Goal: Communication & Community: Answer question/provide support

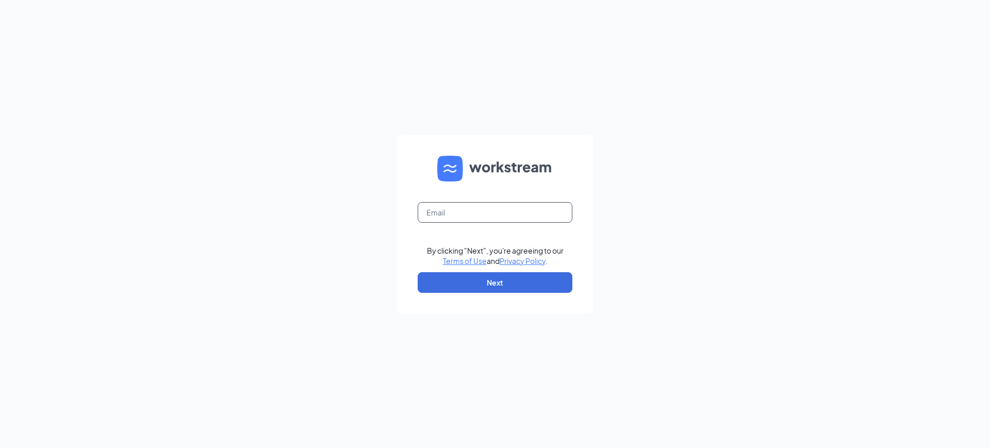
click at [517, 209] on input "text" at bounding box center [495, 212] width 155 height 21
type input "donnam@bbcfa.com"
click at [504, 284] on button "Next" at bounding box center [495, 282] width 155 height 21
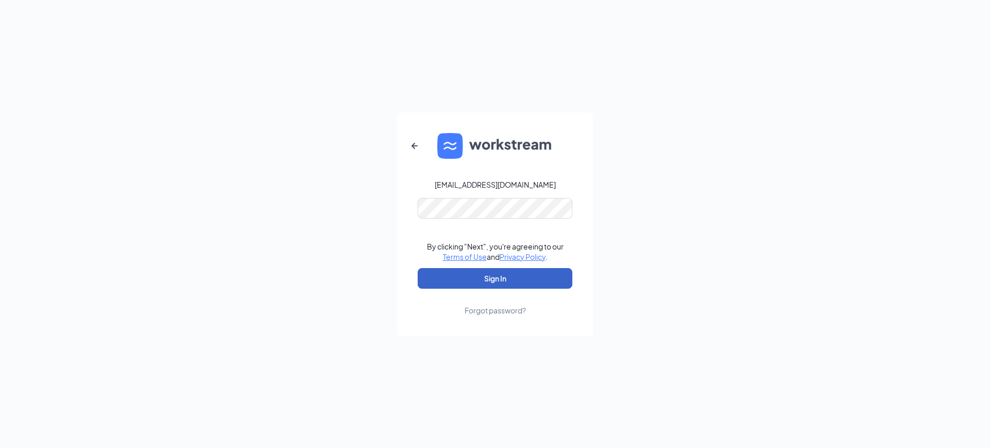
click at [502, 279] on button "Sign In" at bounding box center [495, 278] width 155 height 21
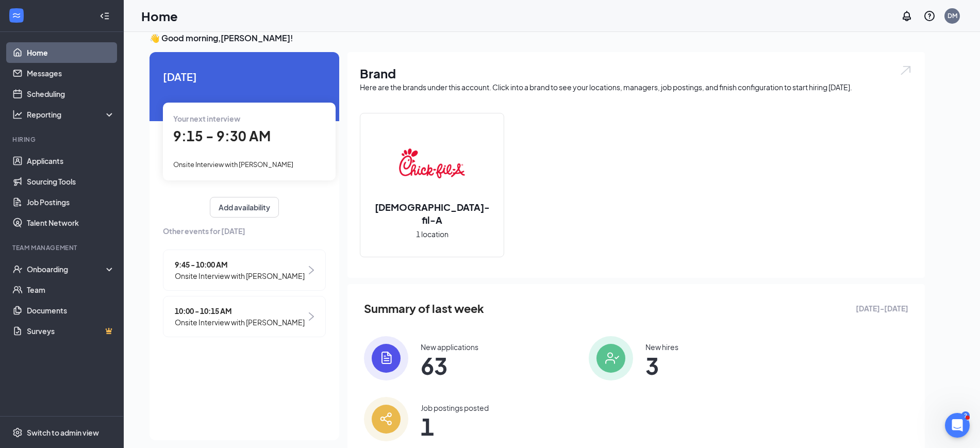
scroll to position [22, 0]
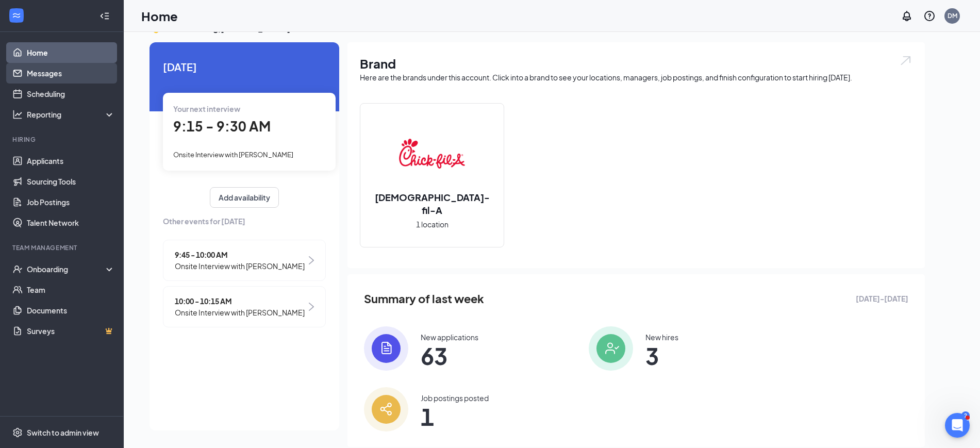
click at [61, 73] on link "Messages" at bounding box center [71, 73] width 88 height 21
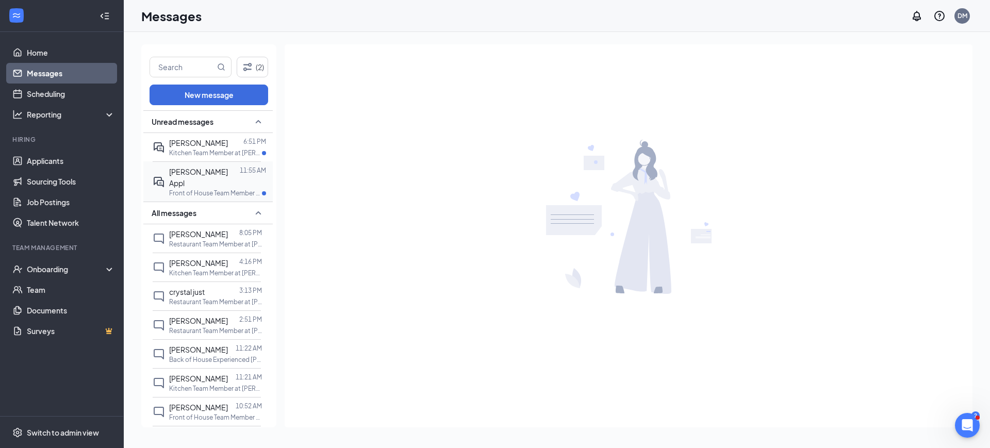
click at [190, 189] on p "Front of House Team Member at [PERSON_NAME] ([GEOGRAPHIC_DATA])" at bounding box center [215, 193] width 93 height 9
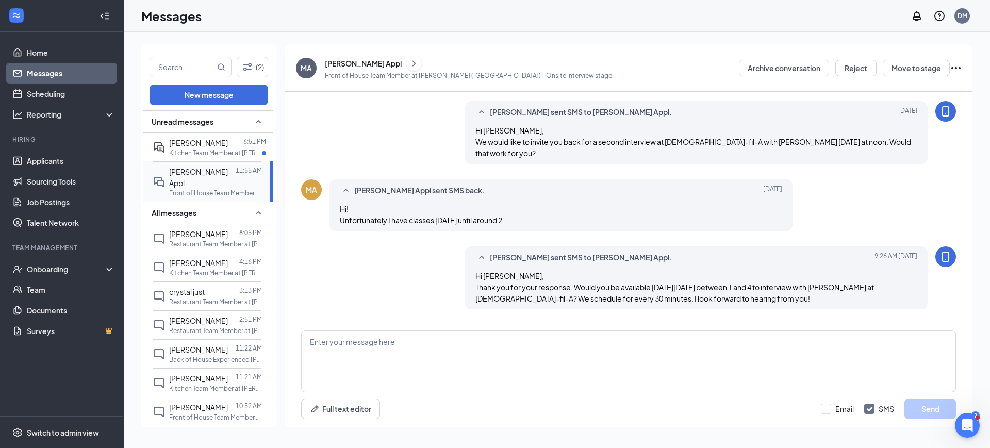
scroll to position [300, 0]
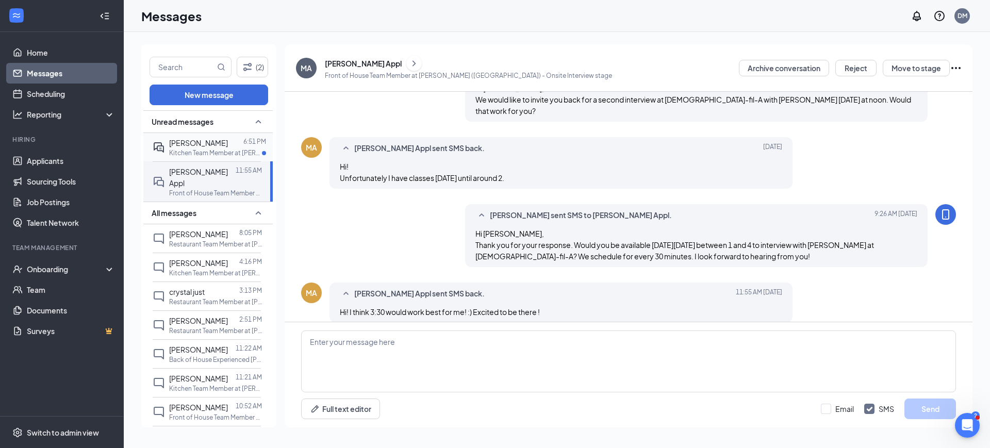
click at [170, 151] on p "Kitchen Team Member at [PERSON_NAME] ([GEOGRAPHIC_DATA])" at bounding box center [215, 152] width 93 height 9
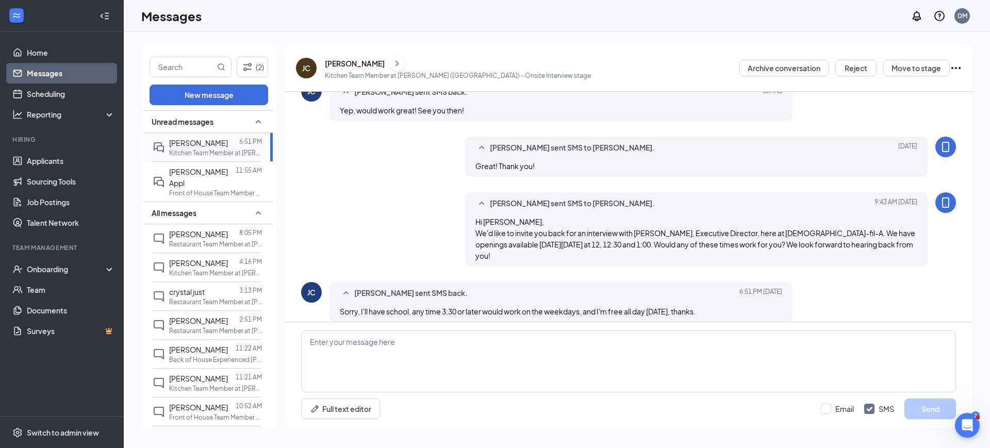
scroll to position [380, 0]
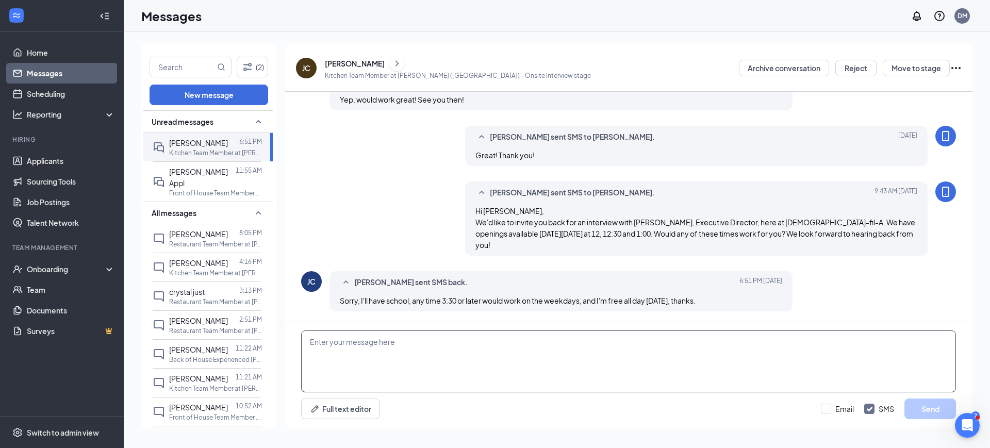
click at [580, 358] on textarea at bounding box center [628, 361] width 655 height 62
click at [60, 89] on link "Scheduling" at bounding box center [71, 94] width 88 height 21
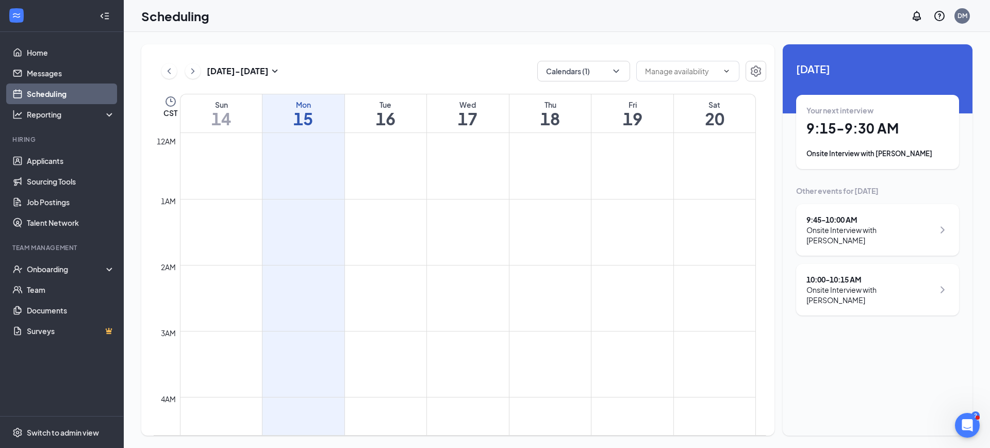
scroll to position [507, 0]
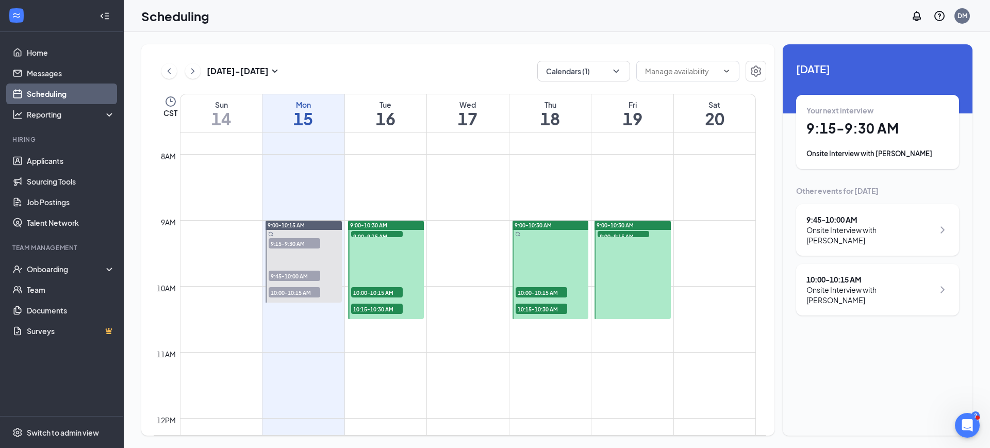
click at [394, 234] on span "9:00-9:15 AM" at bounding box center [377, 236] width 52 height 10
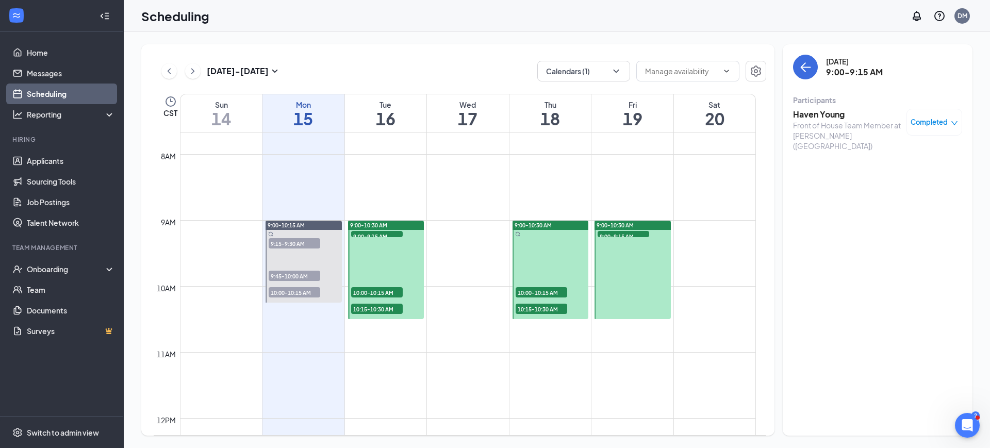
click at [380, 286] on div "10:00-10:15 AM 1" at bounding box center [377, 292] width 54 height 12
click at [377, 318] on div at bounding box center [386, 270] width 76 height 98
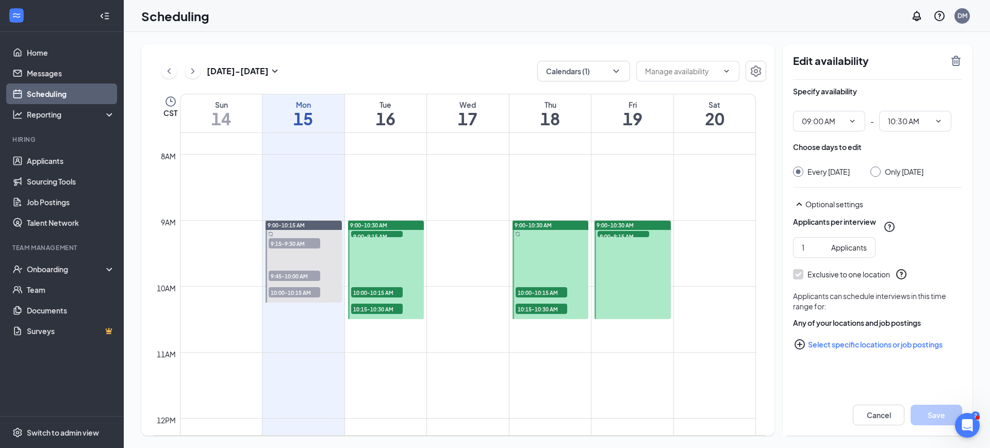
click at [382, 307] on span "10:15-10:30 AM" at bounding box center [377, 309] width 52 height 10
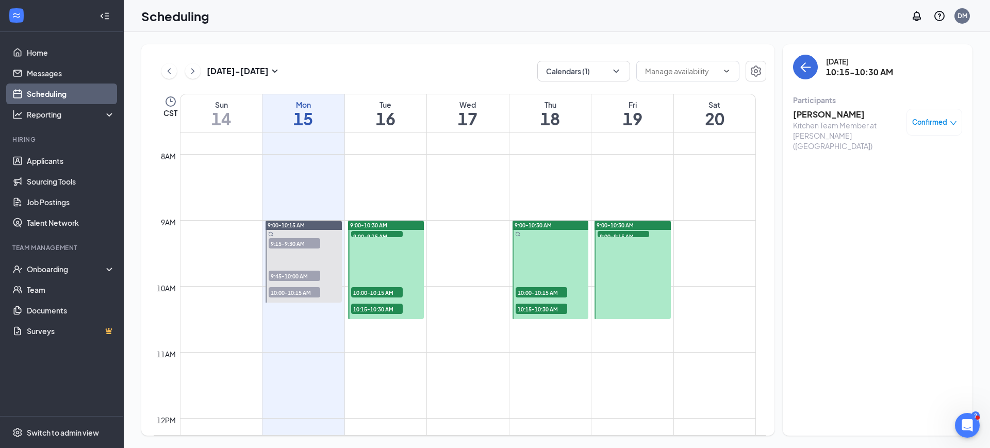
click at [394, 232] on span "9:00-9:15 AM" at bounding box center [377, 236] width 52 height 10
click at [942, 122] on span "Completed" at bounding box center [928, 122] width 37 height 10
click at [865, 187] on icon "close-circle" at bounding box center [866, 191] width 10 height 10
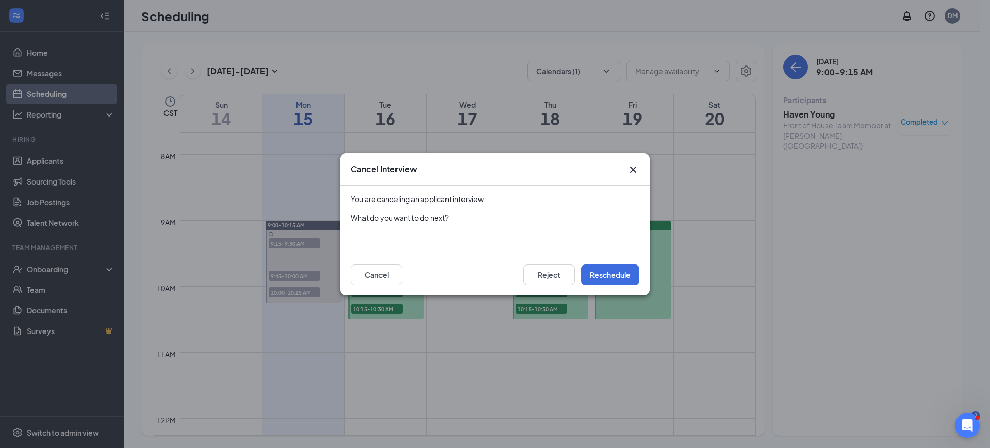
click at [633, 166] on icon "Cross" at bounding box center [633, 169] width 12 height 12
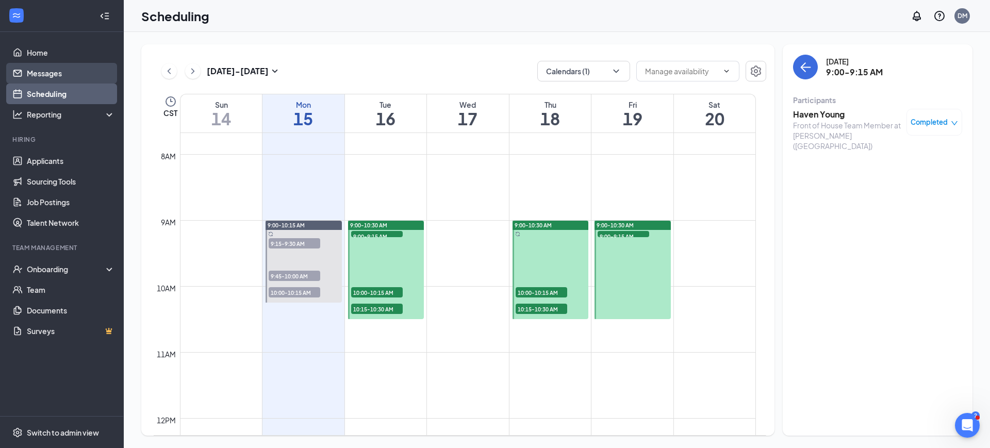
click at [58, 68] on link "Messages" at bounding box center [71, 73] width 88 height 21
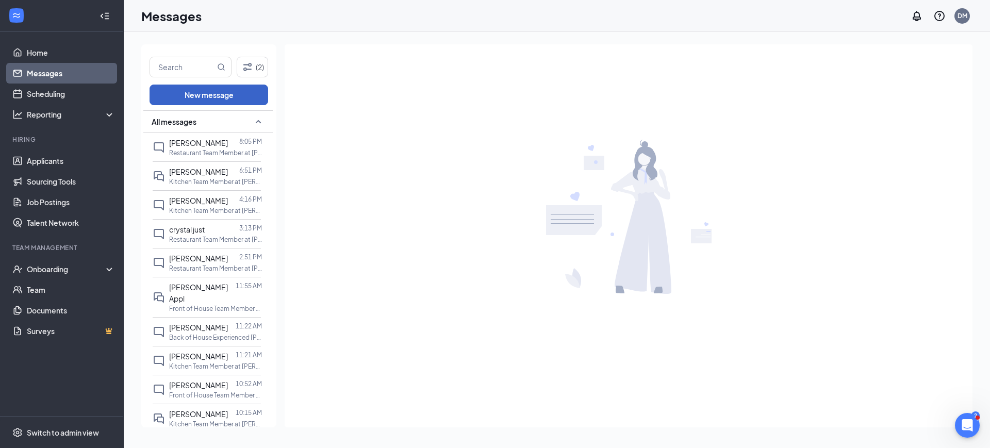
click at [233, 95] on button "New message" at bounding box center [209, 95] width 119 height 21
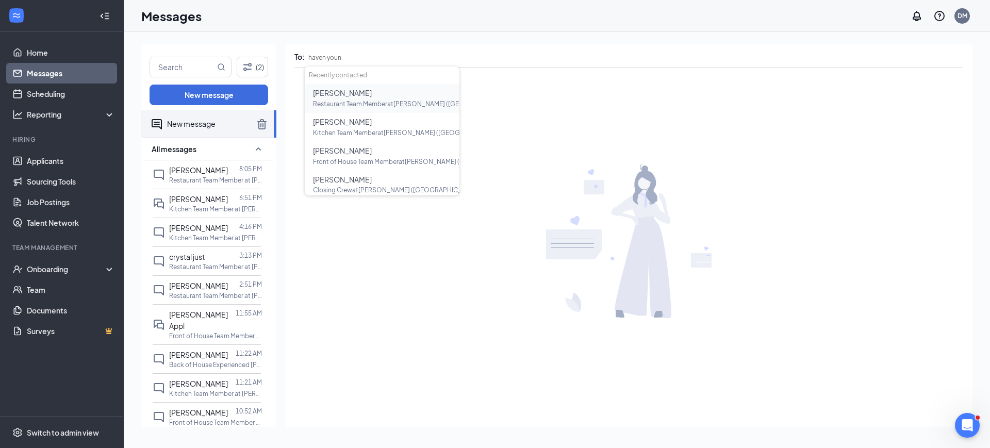
type input "haven young"
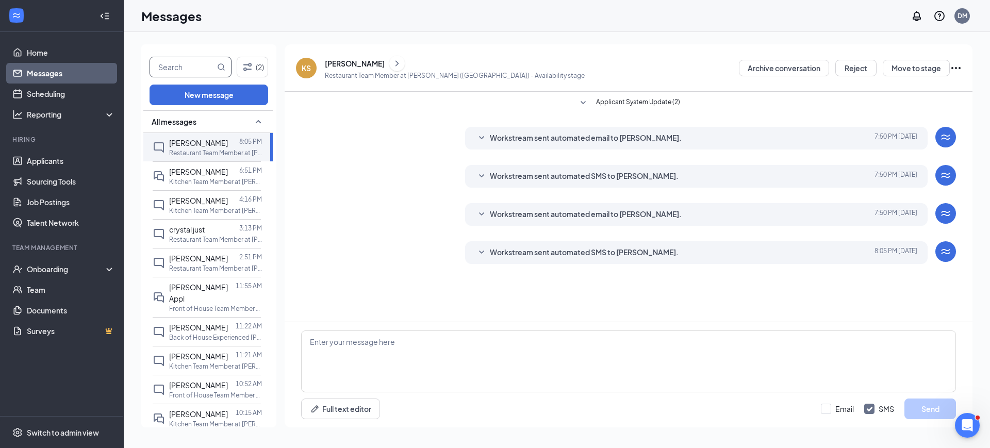
click at [185, 60] on input "text" at bounding box center [182, 67] width 65 height 20
type input "haven young"
click at [225, 70] on icon "MagnifyingGlass" at bounding box center [221, 67] width 8 height 8
click at [224, 64] on icon "MagnifyingGlass" at bounding box center [221, 67] width 8 height 8
click at [27, 266] on div "Onboarding" at bounding box center [66, 269] width 79 height 10
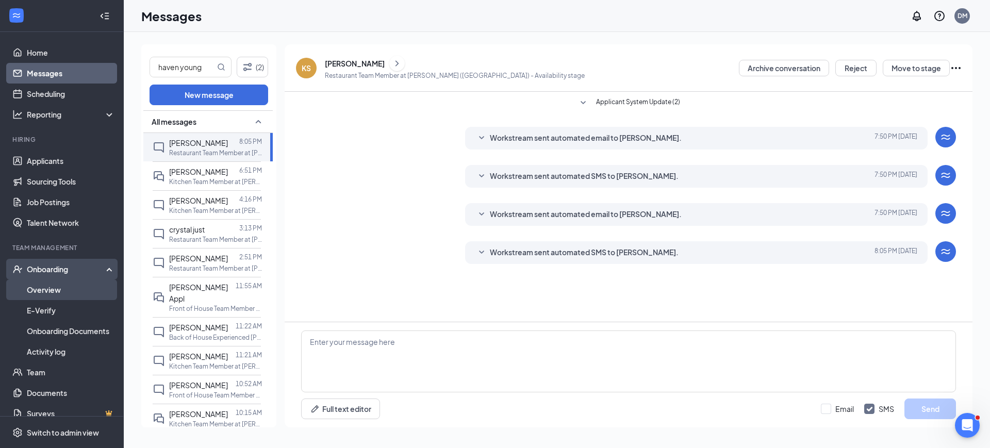
click at [27, 286] on link "Overview" at bounding box center [71, 289] width 88 height 21
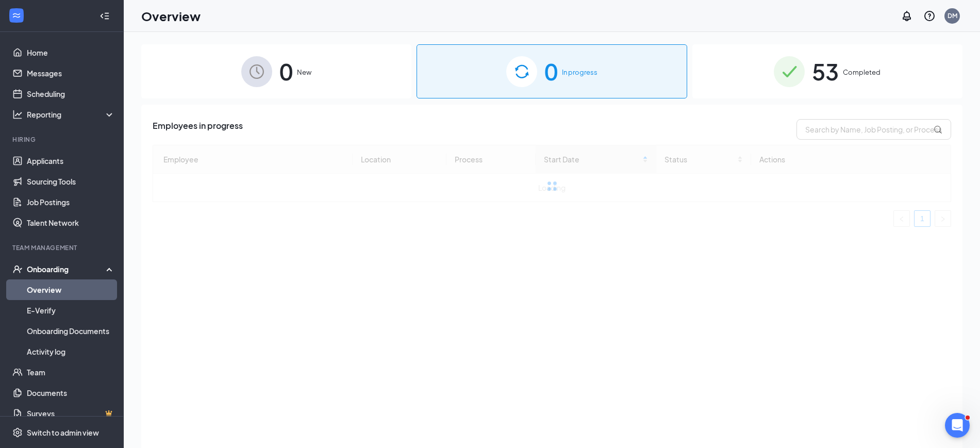
drag, startPoint x: 842, startPoint y: 72, endPoint x: 836, endPoint y: 67, distance: 7.7
click at [842, 71] on div "53 Completed" at bounding box center [827, 71] width 270 height 54
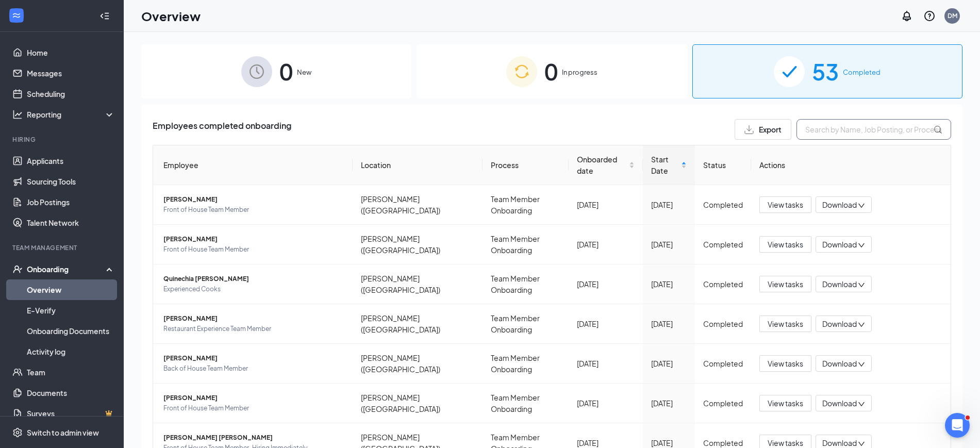
click at [811, 130] on input "text" at bounding box center [874, 129] width 155 height 21
type input "haven"
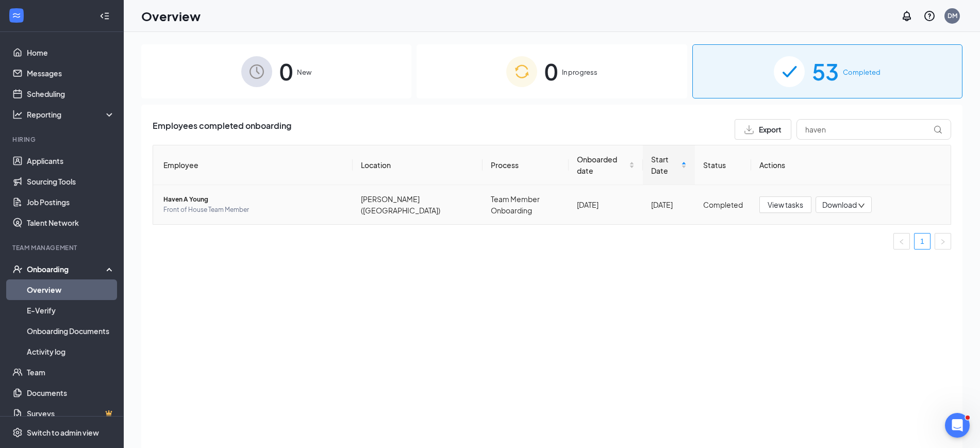
click at [181, 195] on span "Haven A Young" at bounding box center [253, 199] width 181 height 10
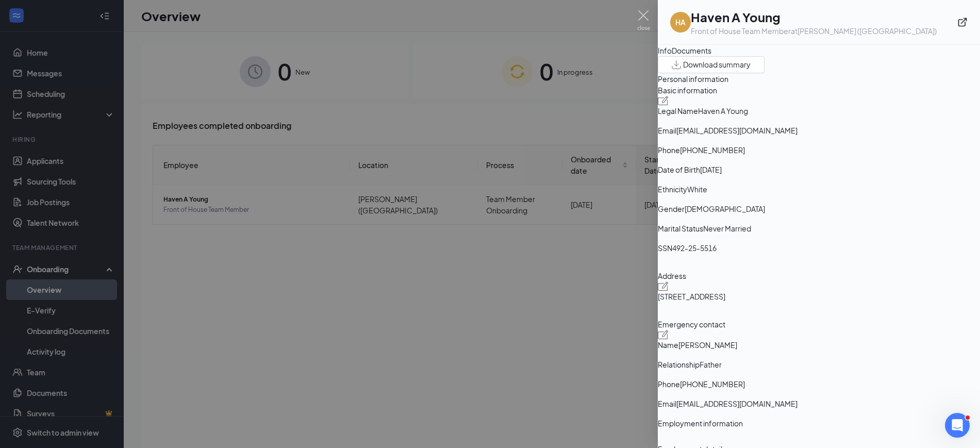
click at [754, 19] on h1 "Haven A Young" at bounding box center [814, 17] width 246 height 18
click at [724, 15] on h1 "Haven A Young" at bounding box center [814, 17] width 246 height 18
click at [957, 26] on icon "ExternalLink" at bounding box center [962, 22] width 10 height 10
click at [54, 92] on div at bounding box center [490, 224] width 980 height 448
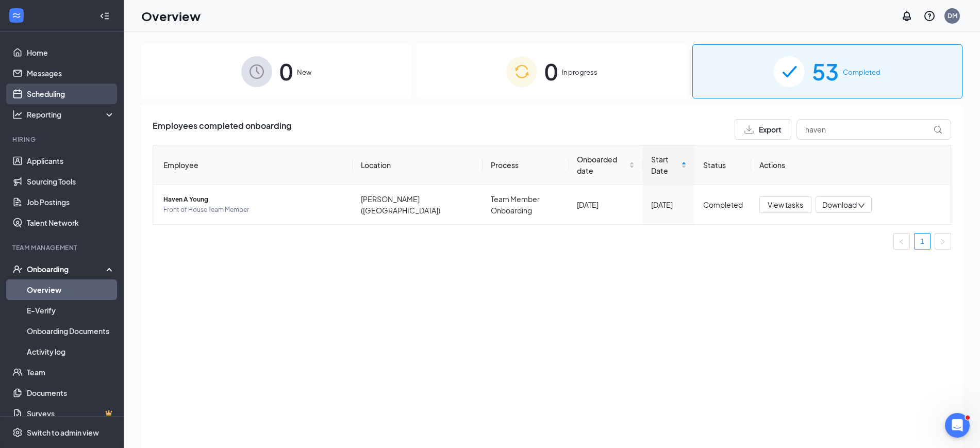
click at [54, 92] on link "Scheduling" at bounding box center [71, 94] width 88 height 21
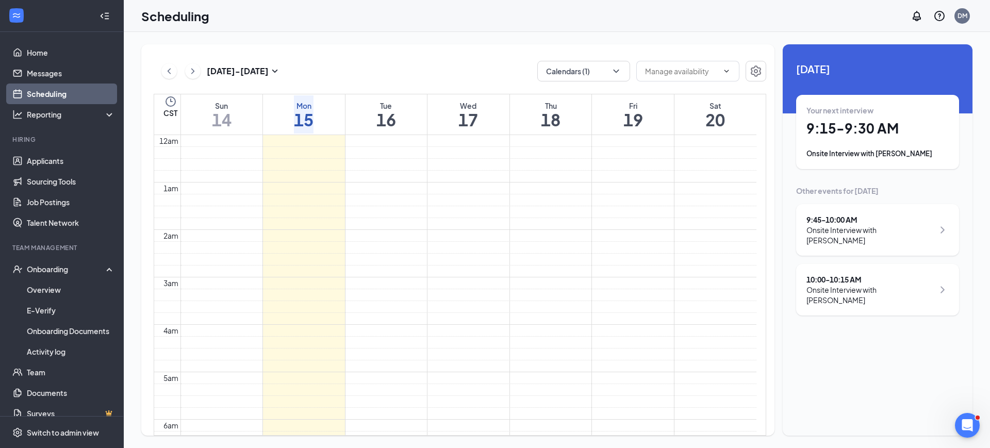
scroll to position [507, 0]
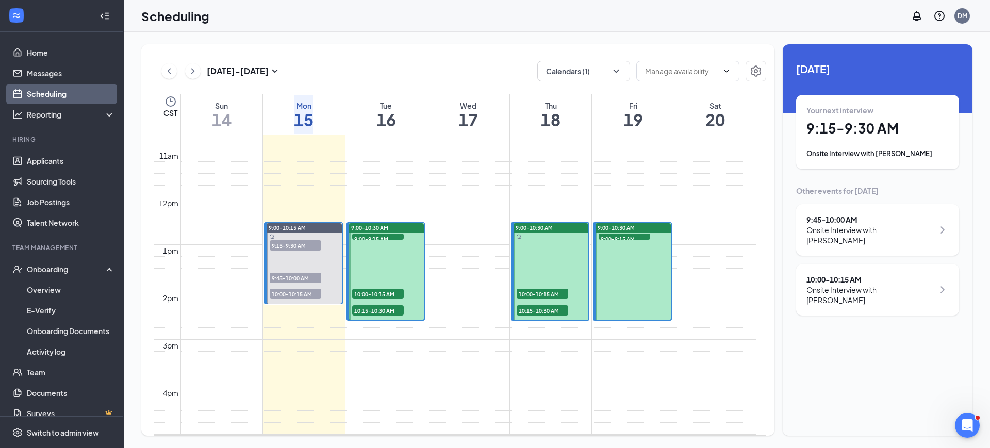
click at [54, 92] on link "Scheduling" at bounding box center [71, 94] width 88 height 21
click at [364, 234] on span "9:00-9:15 AM" at bounding box center [378, 239] width 52 height 10
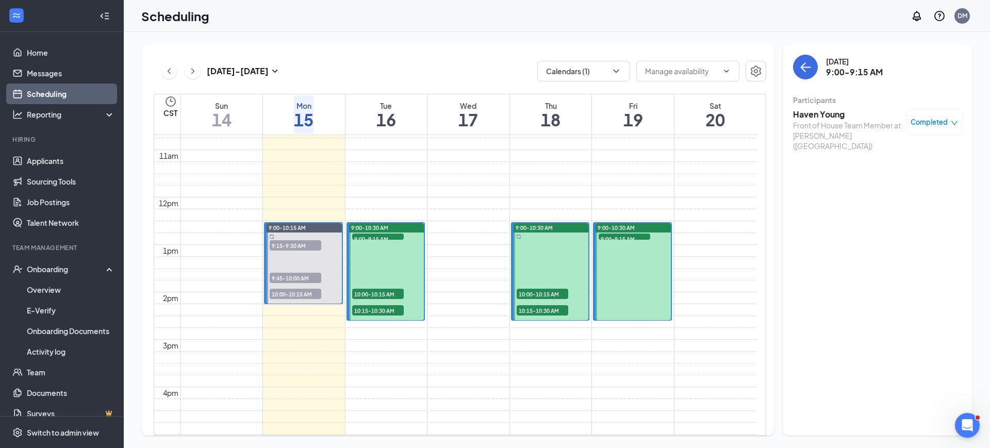
click at [395, 290] on span "10:00-10:15 AM" at bounding box center [378, 294] width 52 height 10
click at [394, 310] on span "10:15-10:30 AM" at bounding box center [378, 310] width 52 height 10
click at [191, 74] on icon "ChevronRight" at bounding box center [193, 71] width 10 height 12
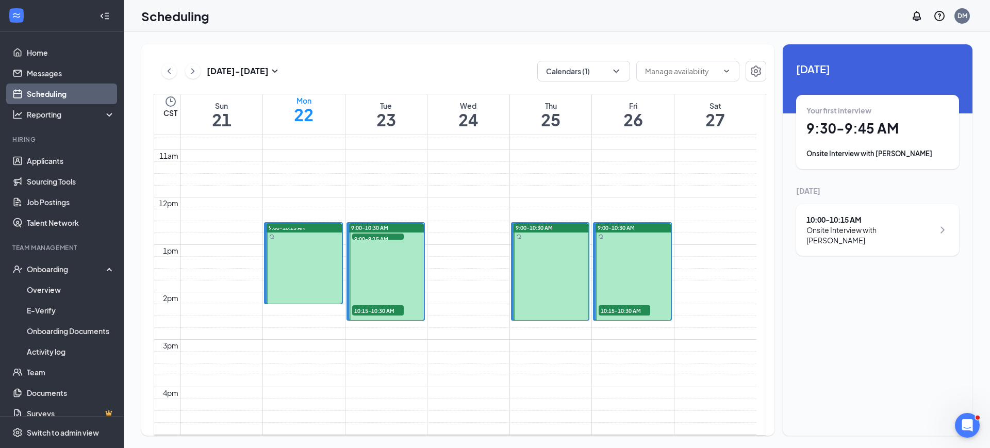
click at [163, 72] on button at bounding box center [168, 70] width 15 height 15
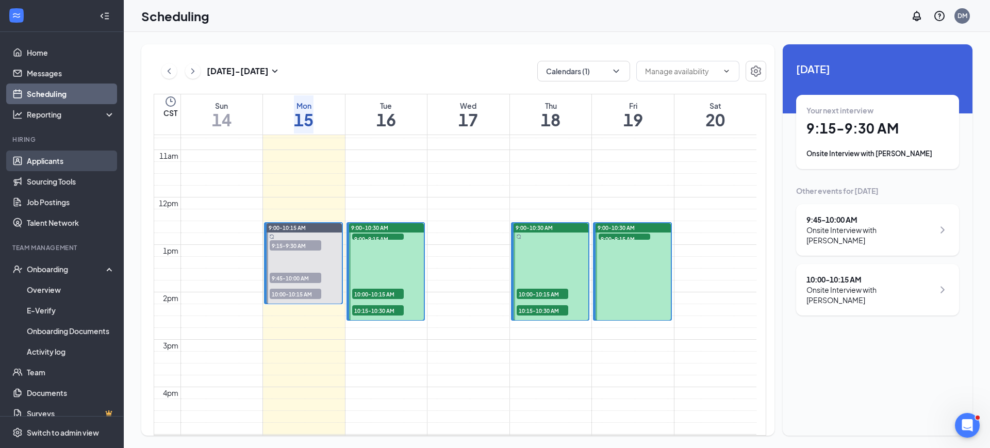
click at [54, 163] on link "Applicants" at bounding box center [71, 161] width 88 height 21
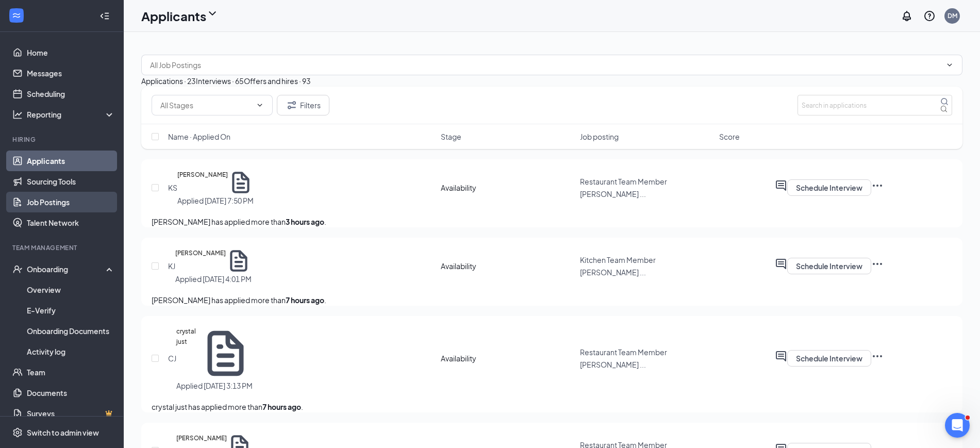
click at [66, 196] on link "Job Postings" at bounding box center [71, 202] width 88 height 21
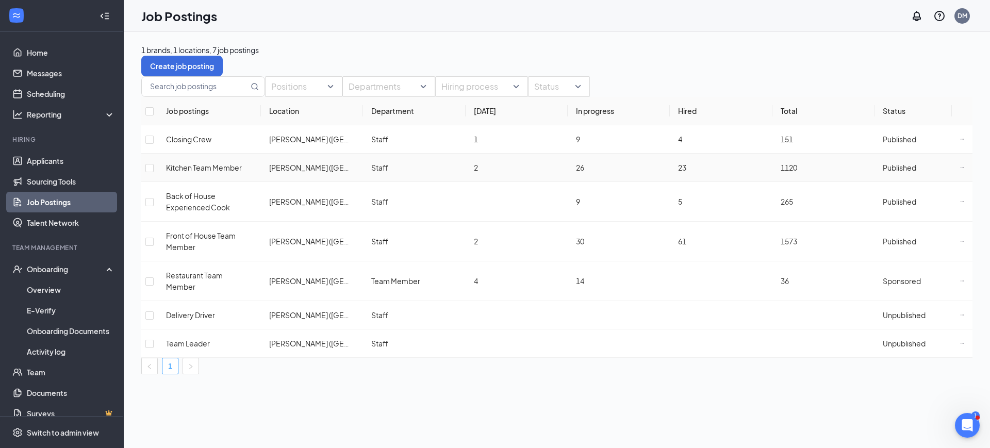
click at [960, 170] on icon "Ellipses" at bounding box center [962, 167] width 4 height 4
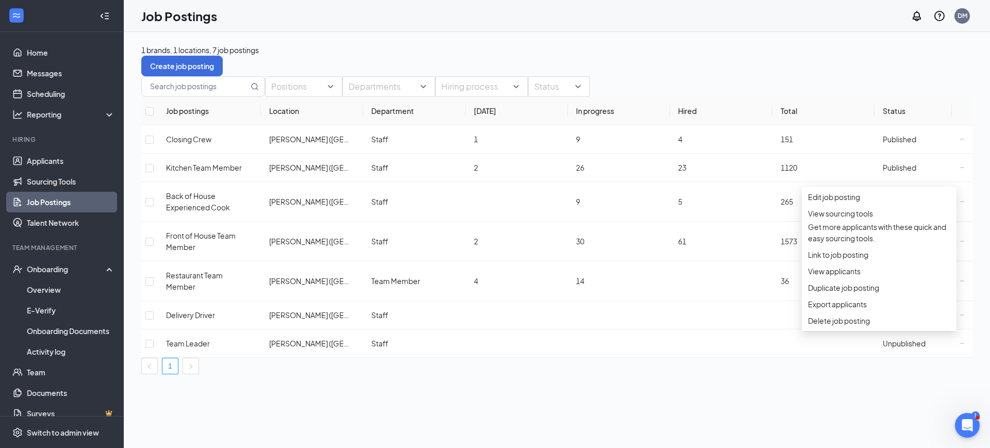
click at [731, 366] on div "Positions Departments Hiring process Status Job postings Location Department [D…" at bounding box center [556, 225] width 831 height 298
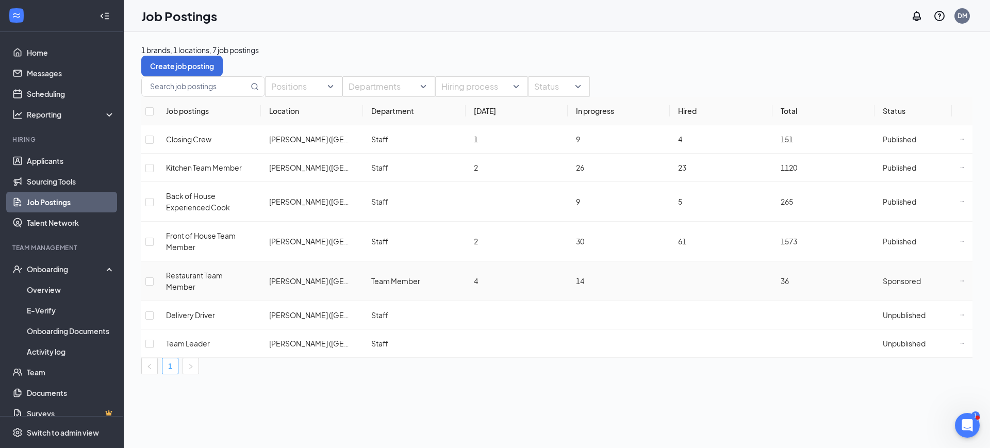
click at [960, 279] on icon "Ellipses" at bounding box center [962, 281] width 4 height 4
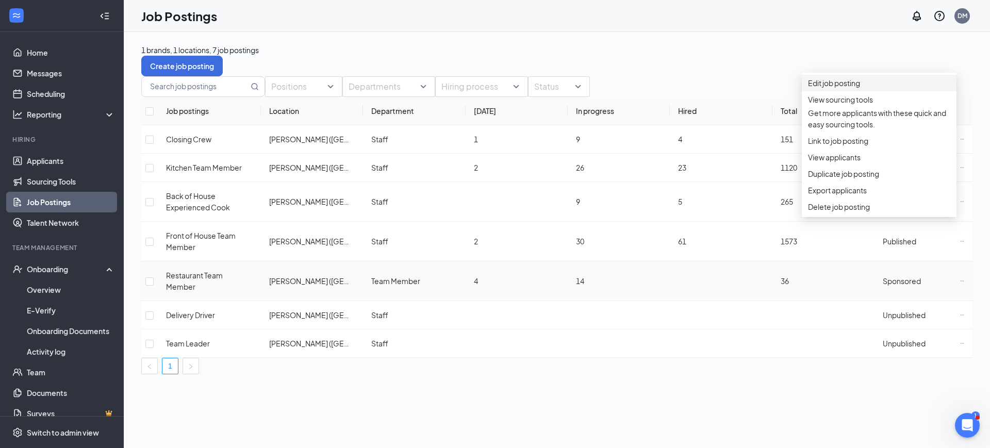
click at [826, 87] on span "Edit job posting" at bounding box center [834, 82] width 52 height 9
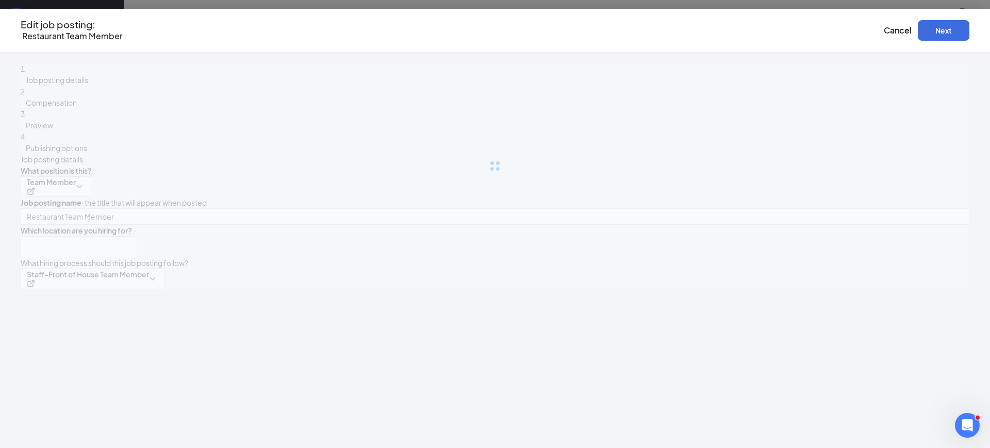
type input "Restaurant Team Member"
type input "[PERSON_NAME] ([GEOGRAPHIC_DATA])"
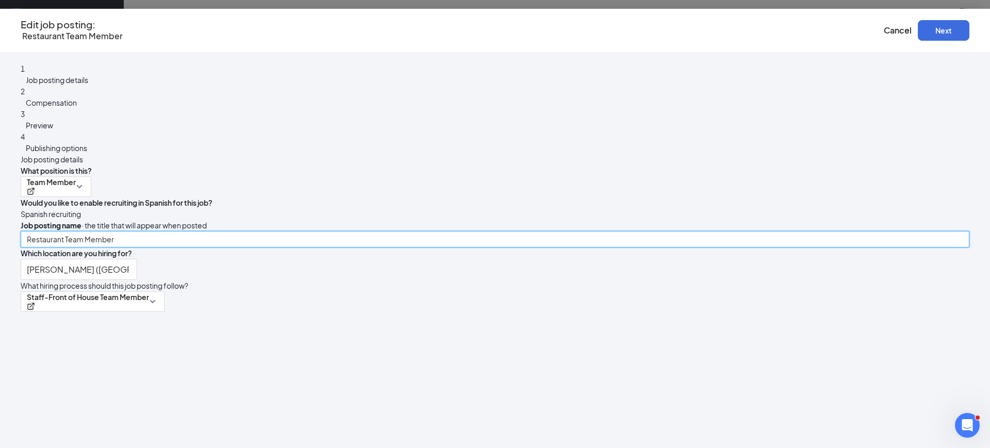
click at [492, 231] on input "Restaurant Team Member" at bounding box center [495, 239] width 949 height 16
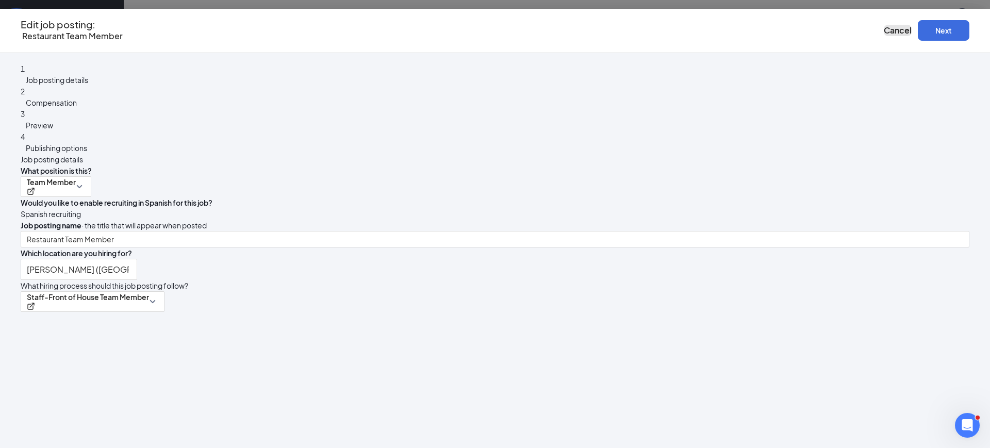
click at [884, 28] on span "Cancel" at bounding box center [898, 30] width 28 height 11
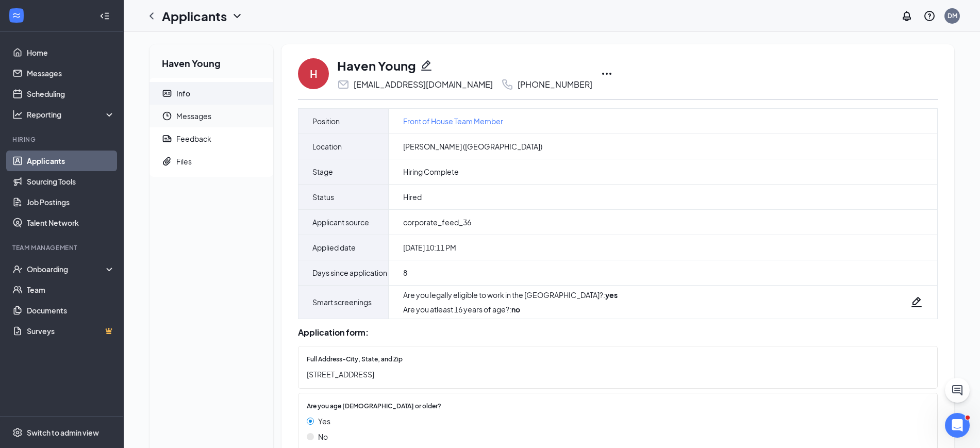
click at [204, 115] on span "Messages" at bounding box center [220, 116] width 89 height 23
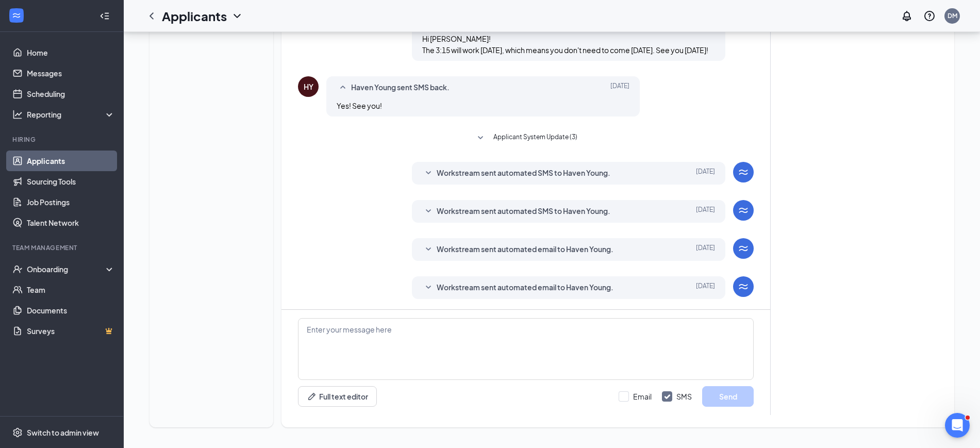
scroll to position [178, 0]
click at [412, 334] on textarea at bounding box center [526, 349] width 456 height 62
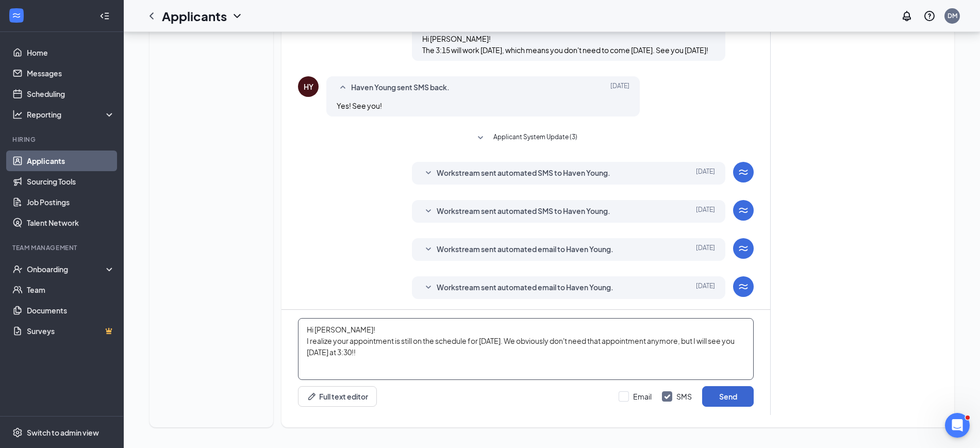
type textarea "Hi Haven! I realize your appointment is still on the schedule for tomorrow. We …"
click at [715, 391] on button "Send" at bounding box center [728, 396] width 52 height 21
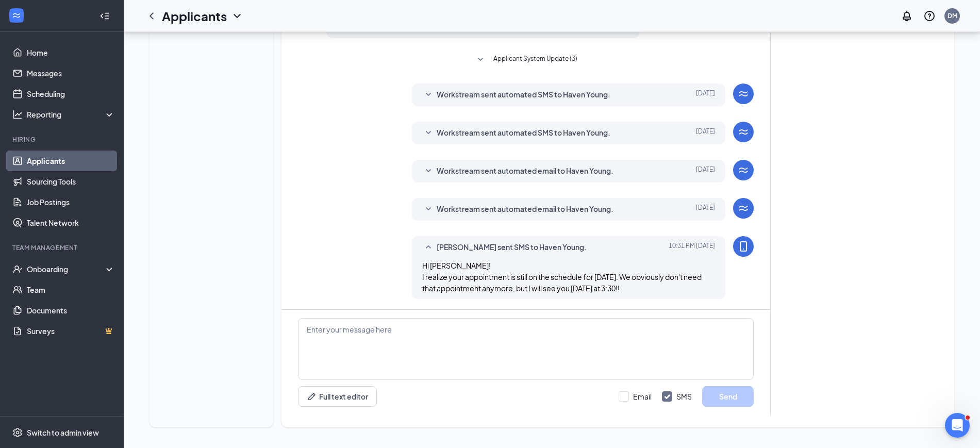
scroll to position [257, 0]
